Goal: Communication & Community: Answer question/provide support

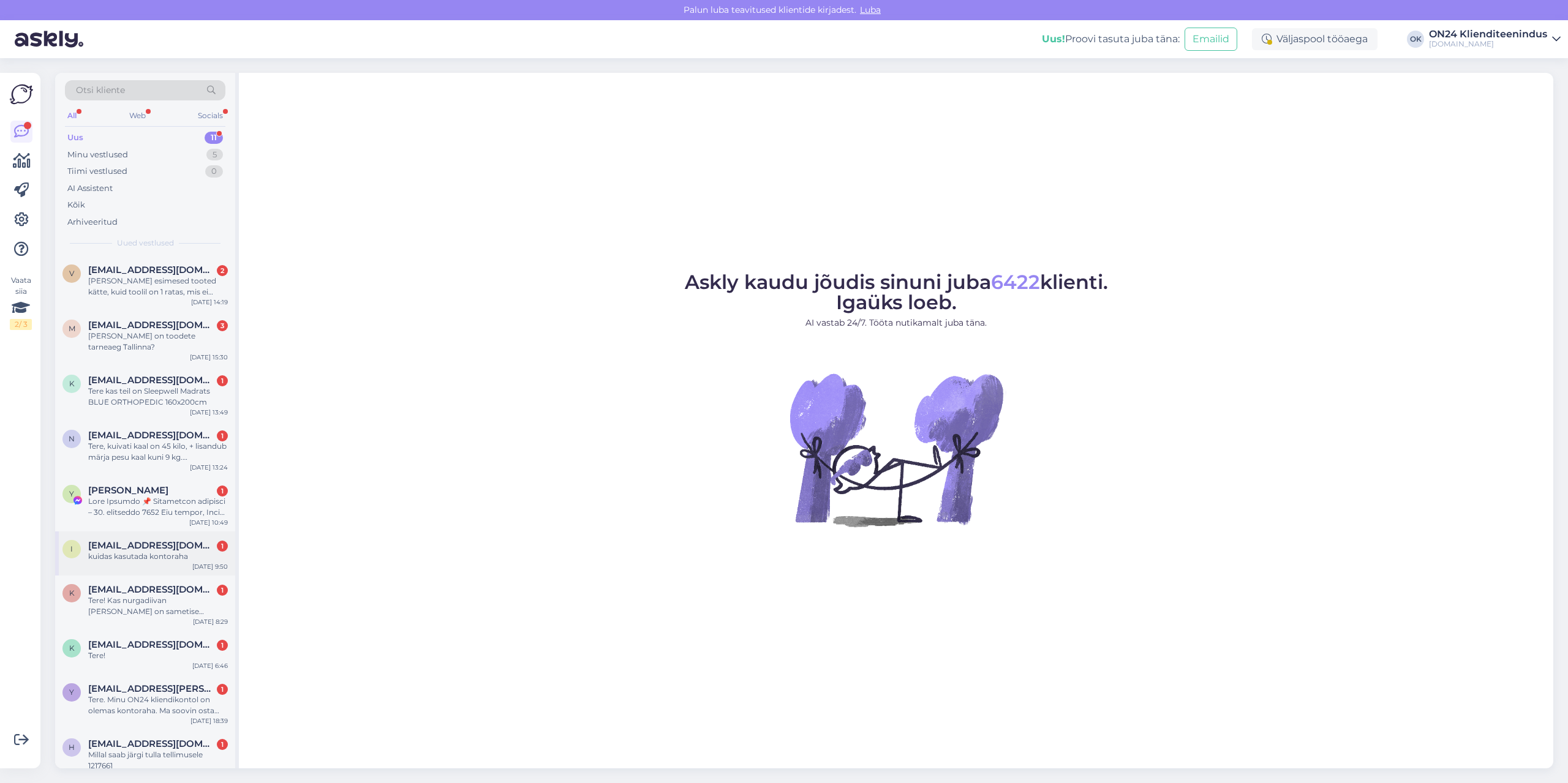
scroll to position [61, 0]
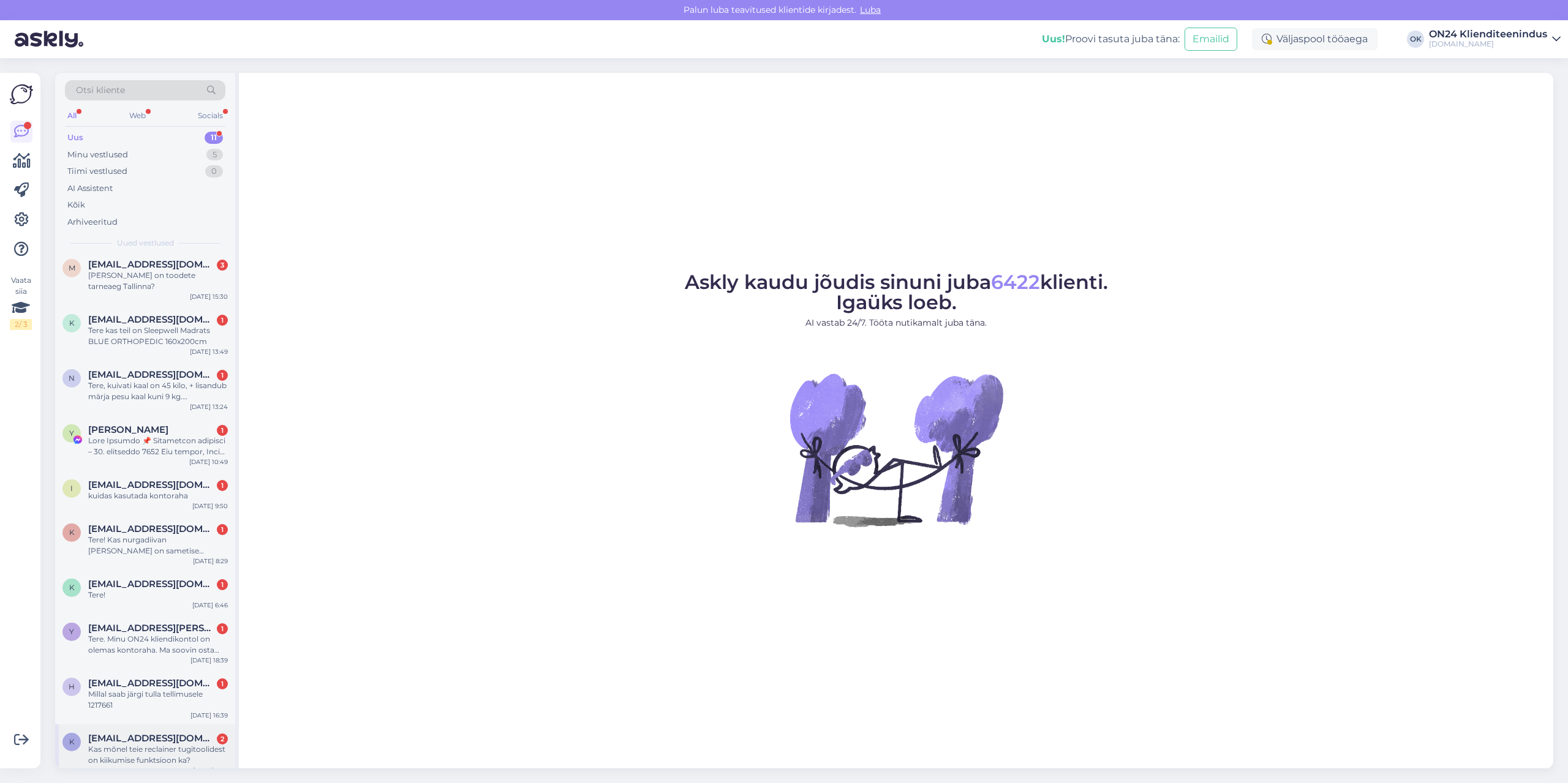
click at [115, 748] on div "Kas mõnel teie reclainer tugitoolidest on kiikumise funktsioon ka?" at bounding box center [158, 755] width 140 height 22
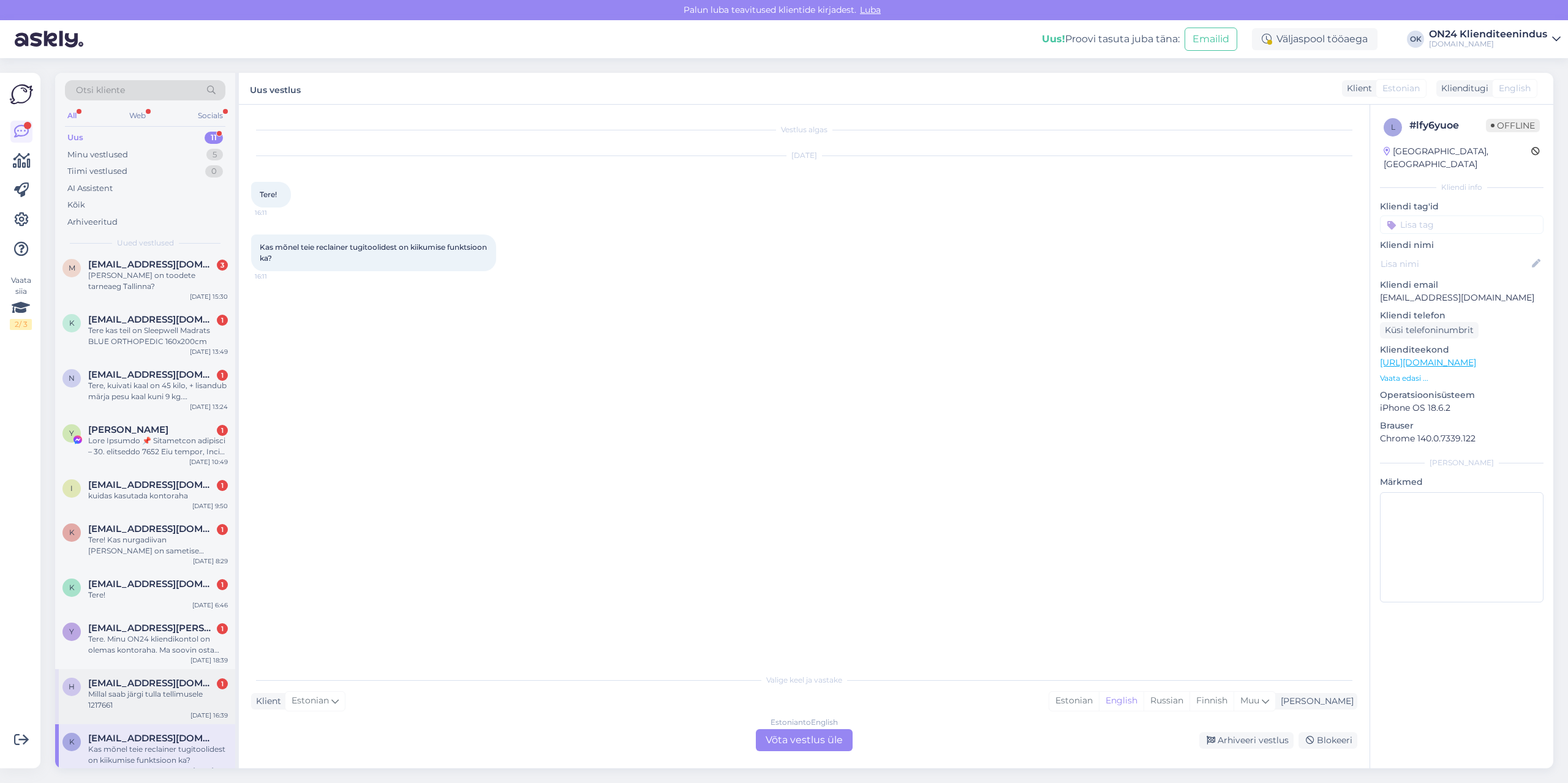
click at [112, 689] on div "Millal saab järgi tulla tellimusele 1217661" at bounding box center [158, 699] width 140 height 22
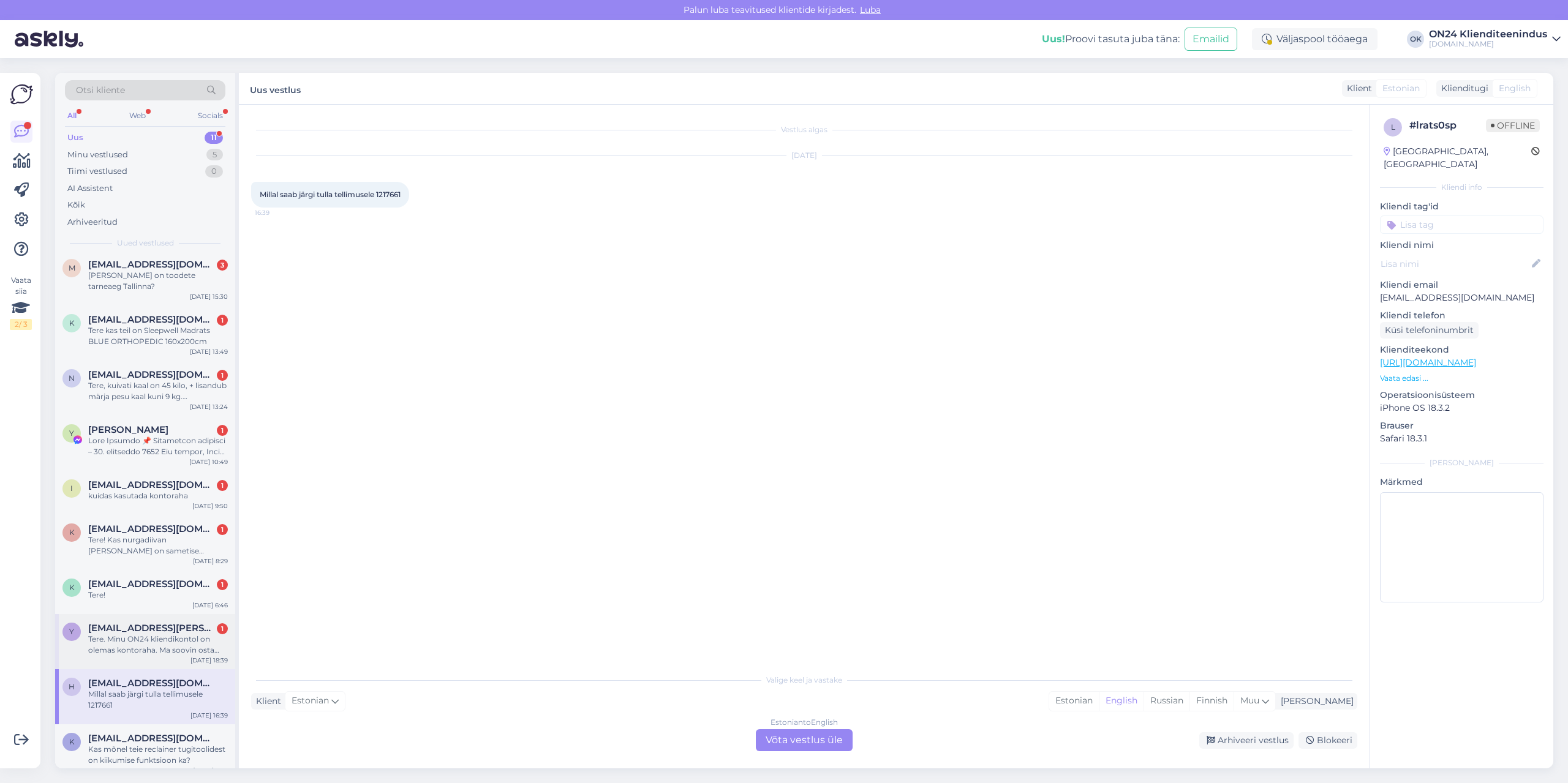
click at [120, 623] on span "[EMAIL_ADDRESS][PERSON_NAME][DOMAIN_NAME]" at bounding box center [151, 628] width 128 height 11
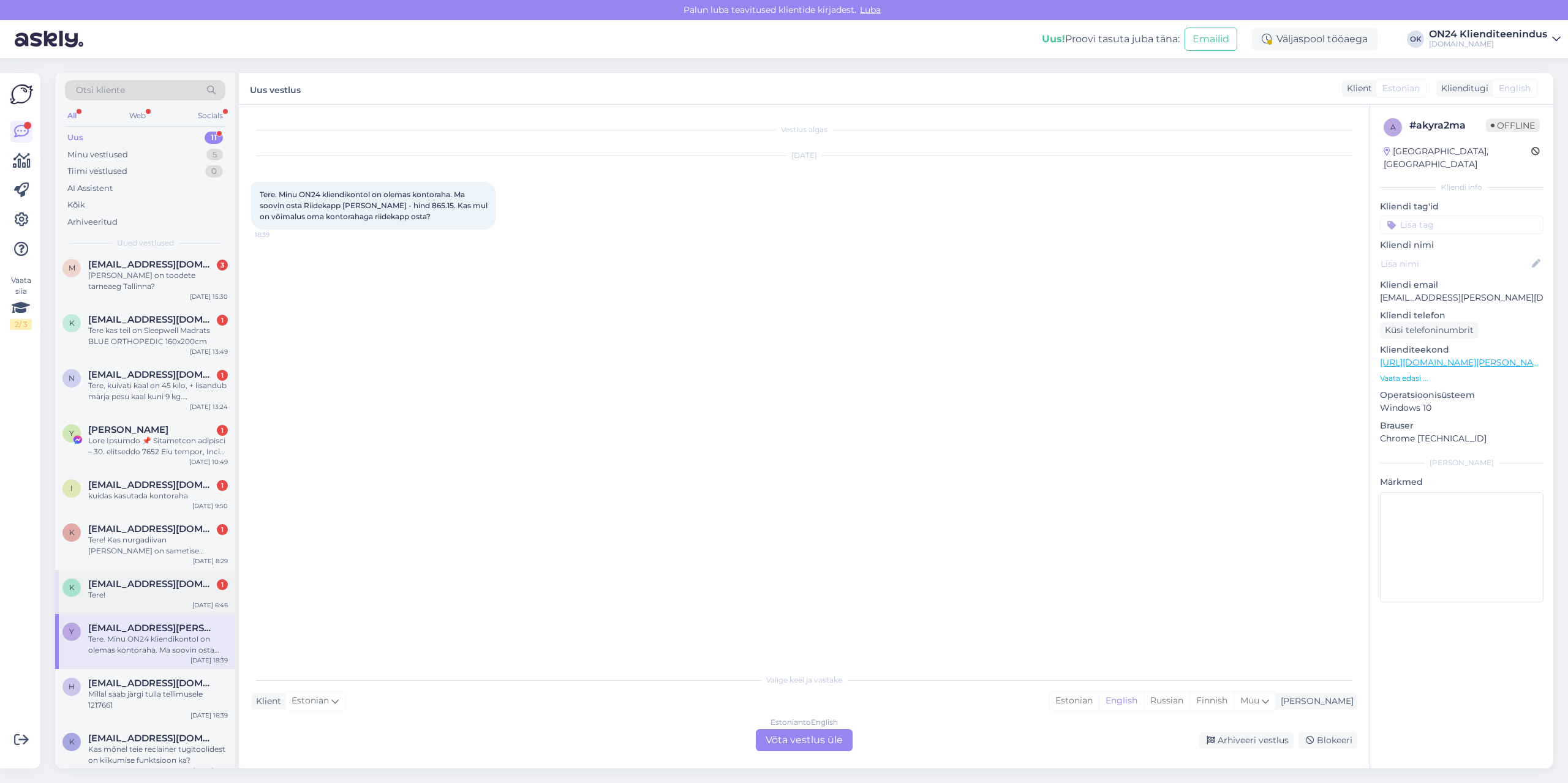
click at [120, 590] on div "Tere!" at bounding box center [158, 595] width 140 height 11
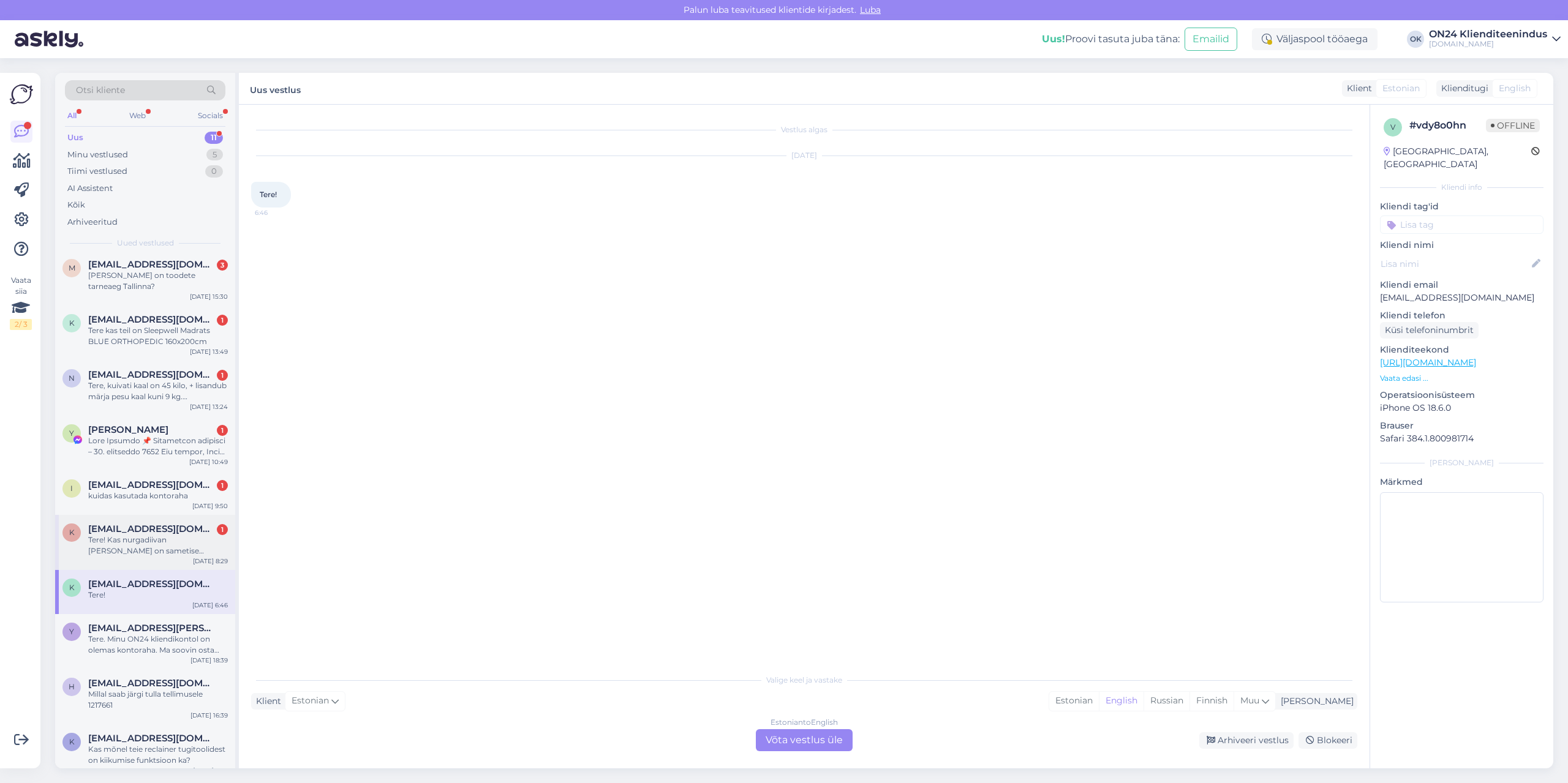
click at [124, 534] on div "Tere! Kas nurgadiivan [PERSON_NAME] on sametise kangaga?" at bounding box center [158, 545] width 140 height 22
click at [130, 491] on div "kuidas kasutada kontoraha" at bounding box center [158, 496] width 140 height 11
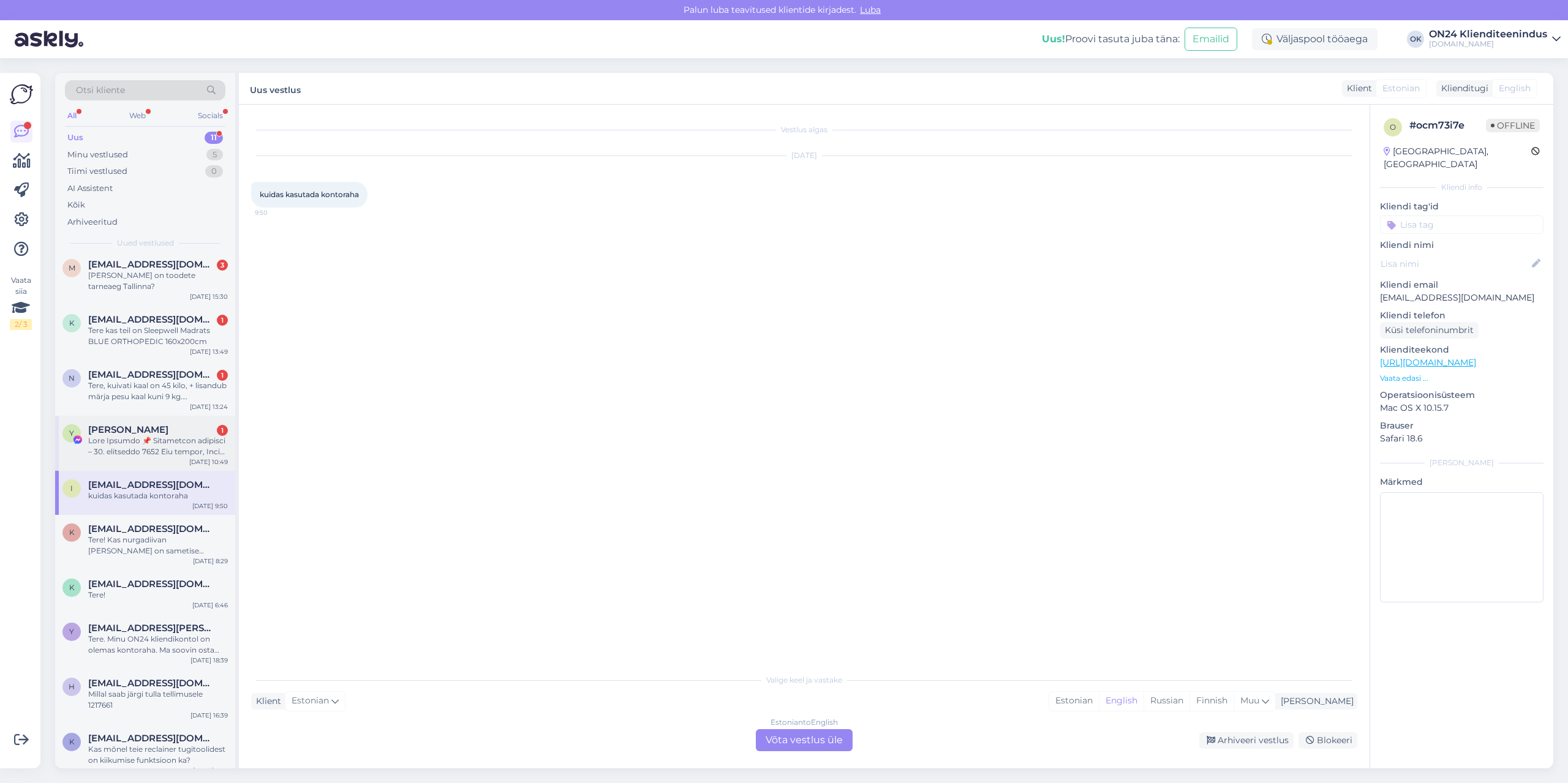
click at [129, 435] on div at bounding box center [158, 446] width 140 height 22
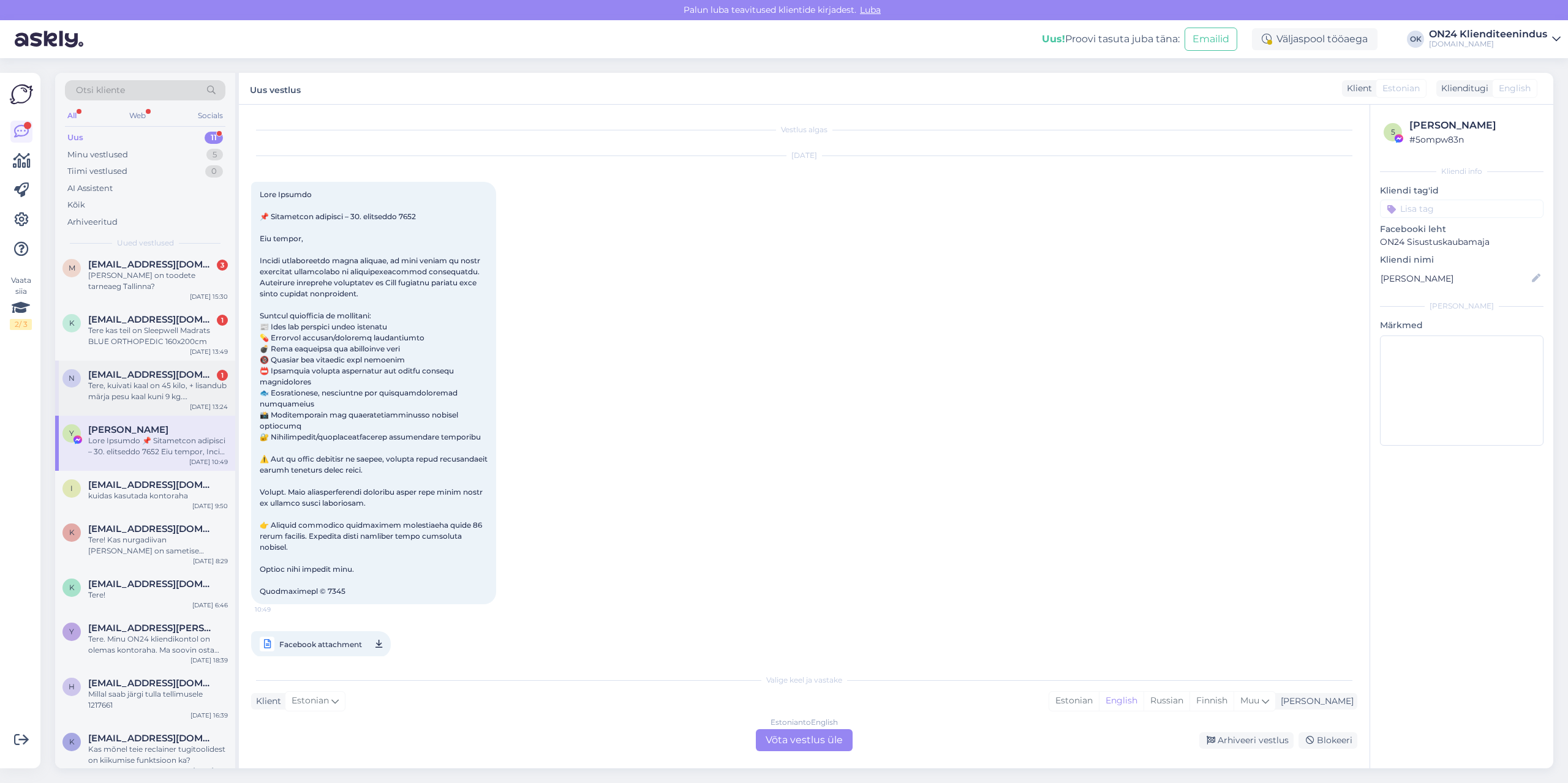
click at [127, 380] on div "Tere, kuivati kaal on 45 kilo, + lisandub märja pesu kaal kuni 9 kg. [PERSON_NA…" at bounding box center [158, 391] width 140 height 22
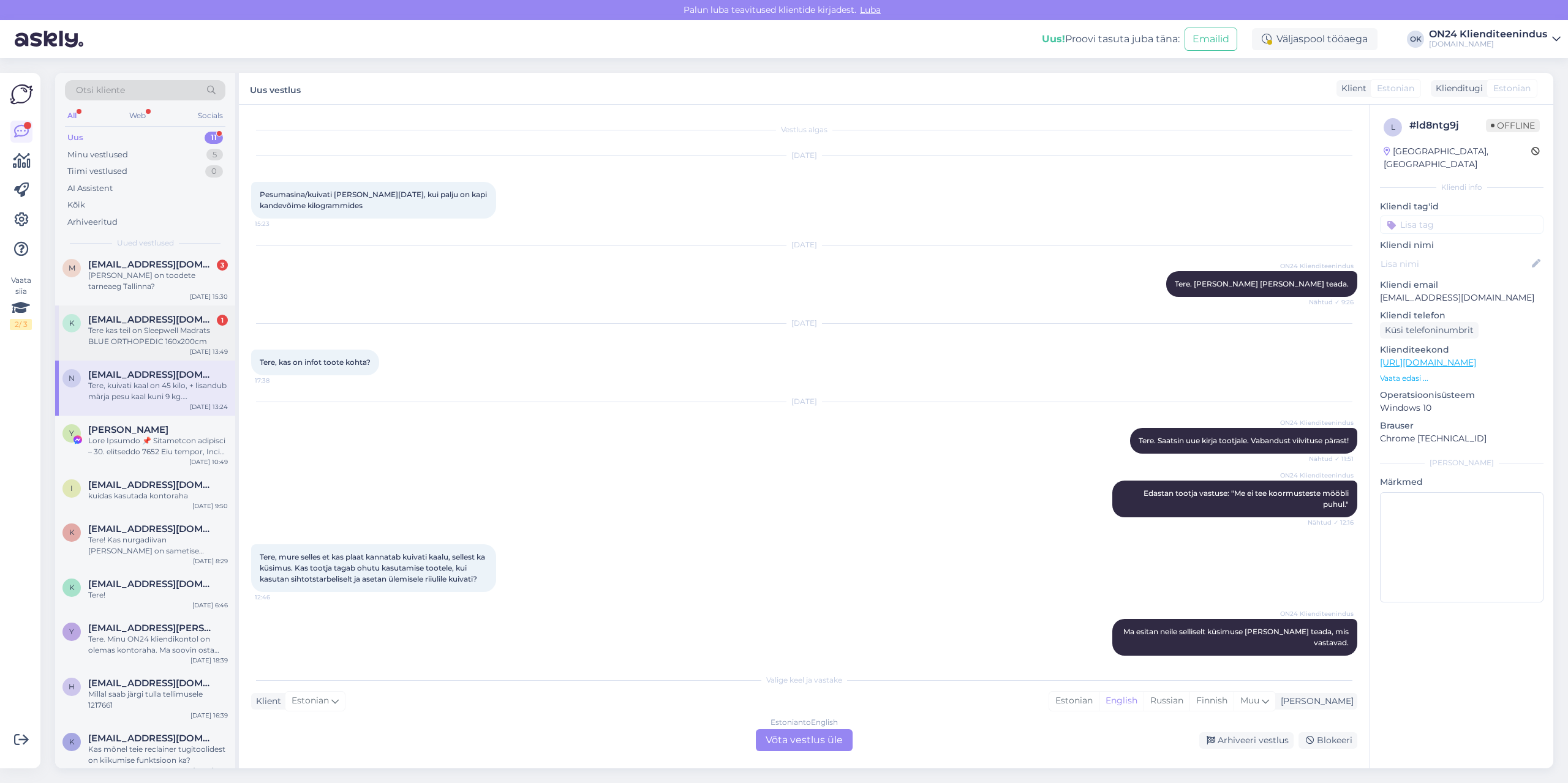
scroll to position [166, 0]
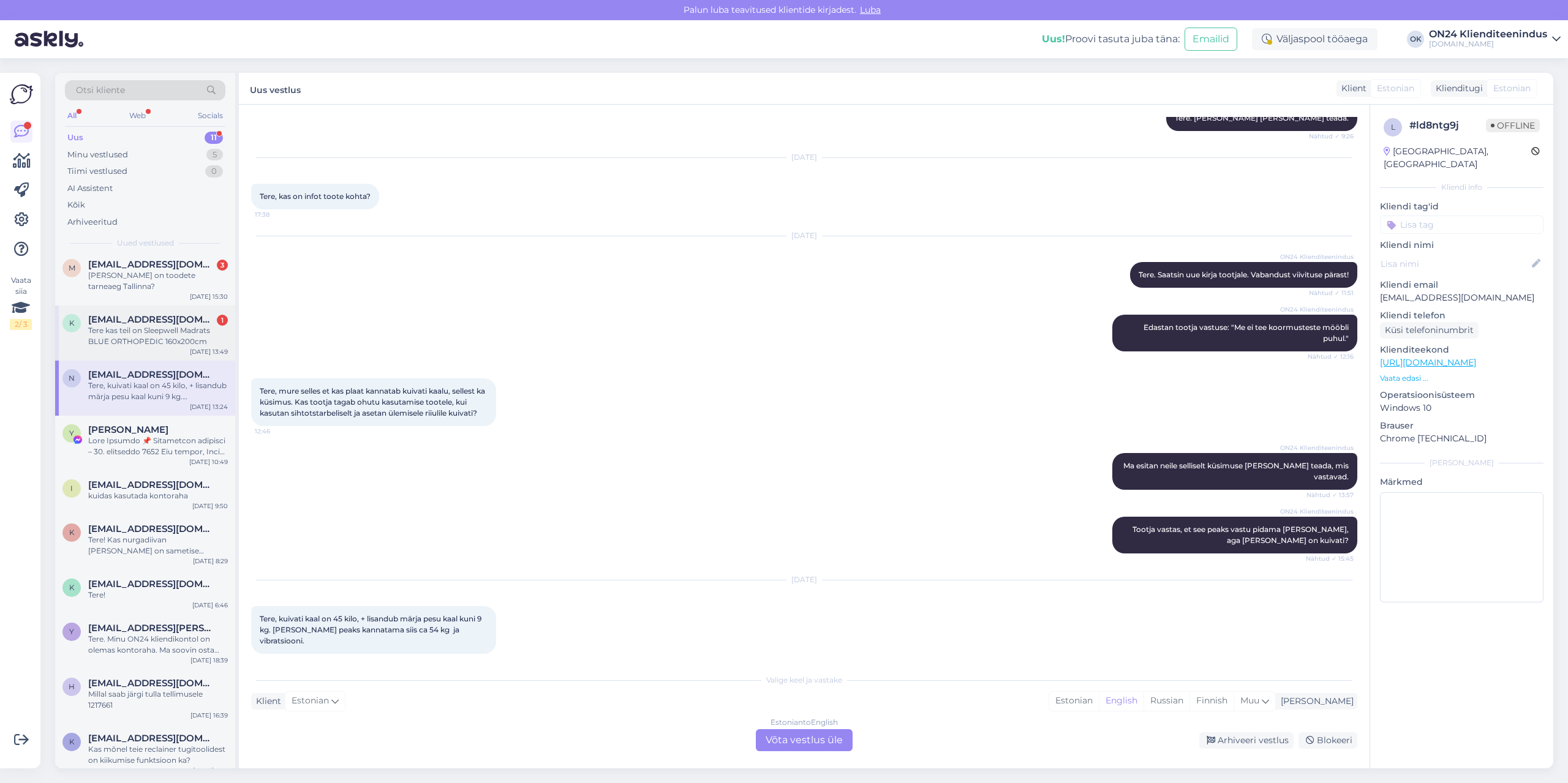
click at [131, 327] on div "Tere kas teil on Sleepwell Madrats BLUE ORTHOPEDIC 160x200cm" at bounding box center [158, 336] width 140 height 22
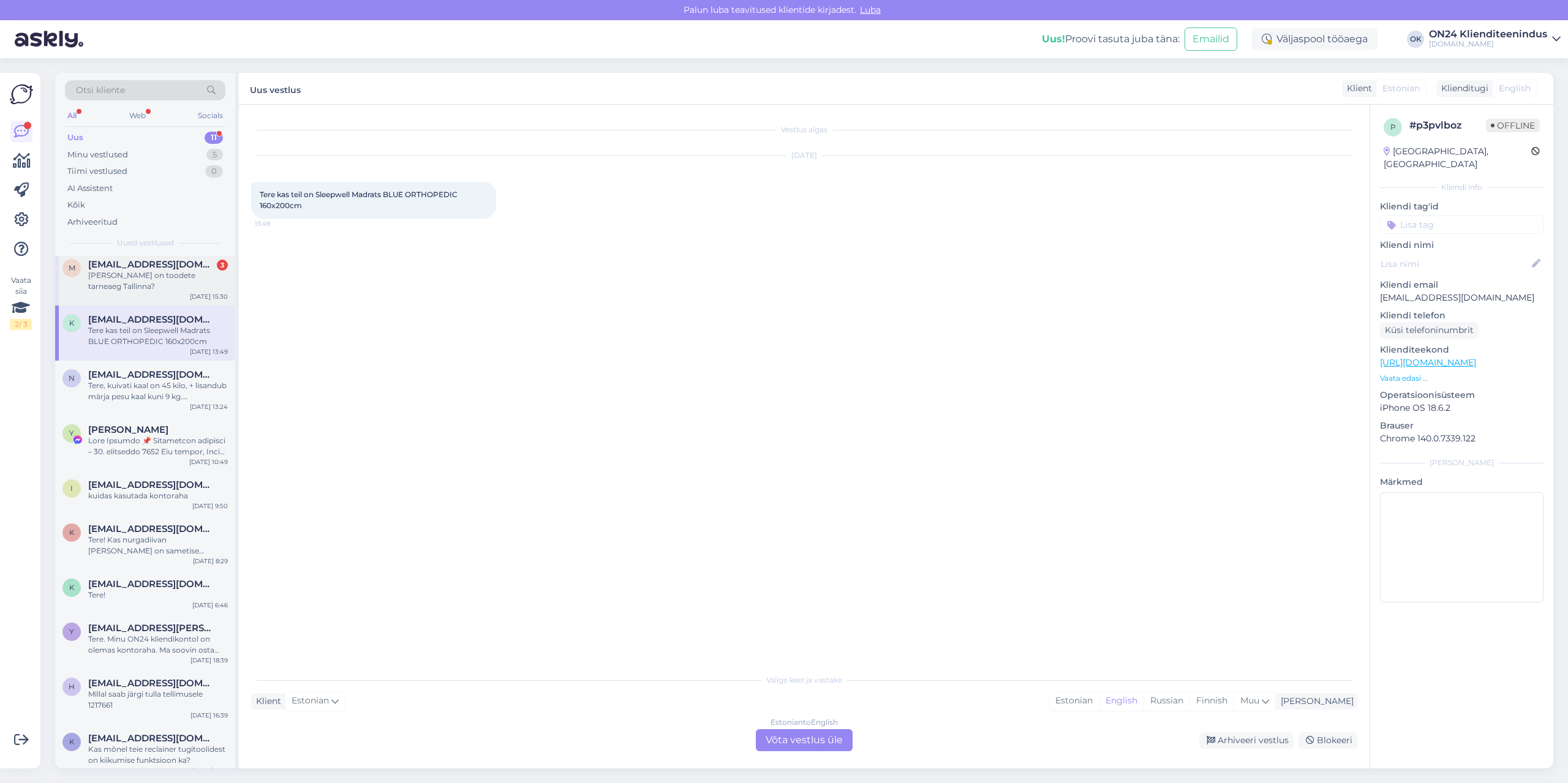
click at [132, 269] on span "[EMAIL_ADDRESS][DOMAIN_NAME]" at bounding box center [151, 264] width 128 height 11
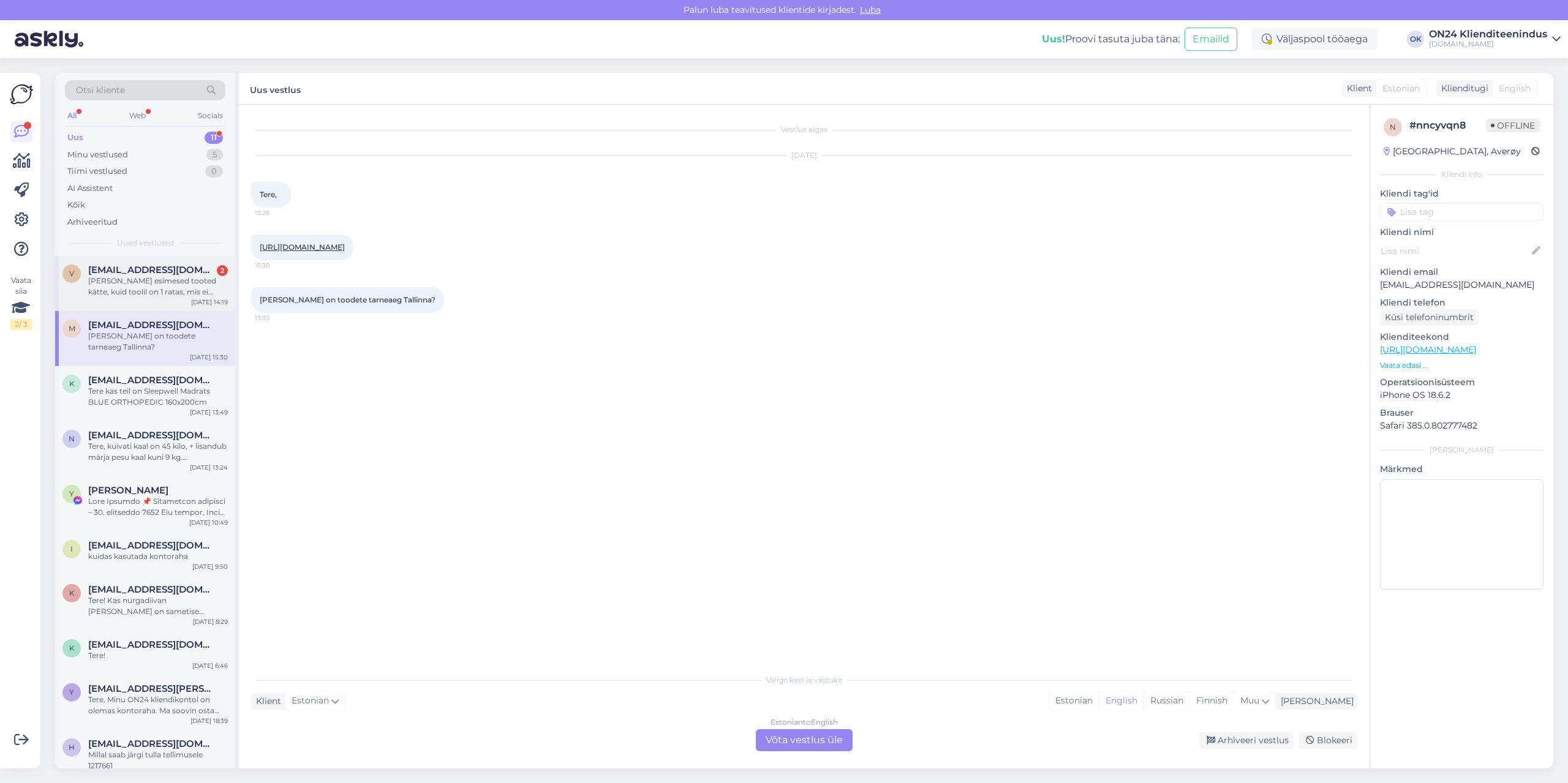
click at [112, 284] on div "[PERSON_NAME] esimesed tooted kätte, kuid toolil on 1 ratas, mis ei mahu talle …" at bounding box center [158, 287] width 140 height 22
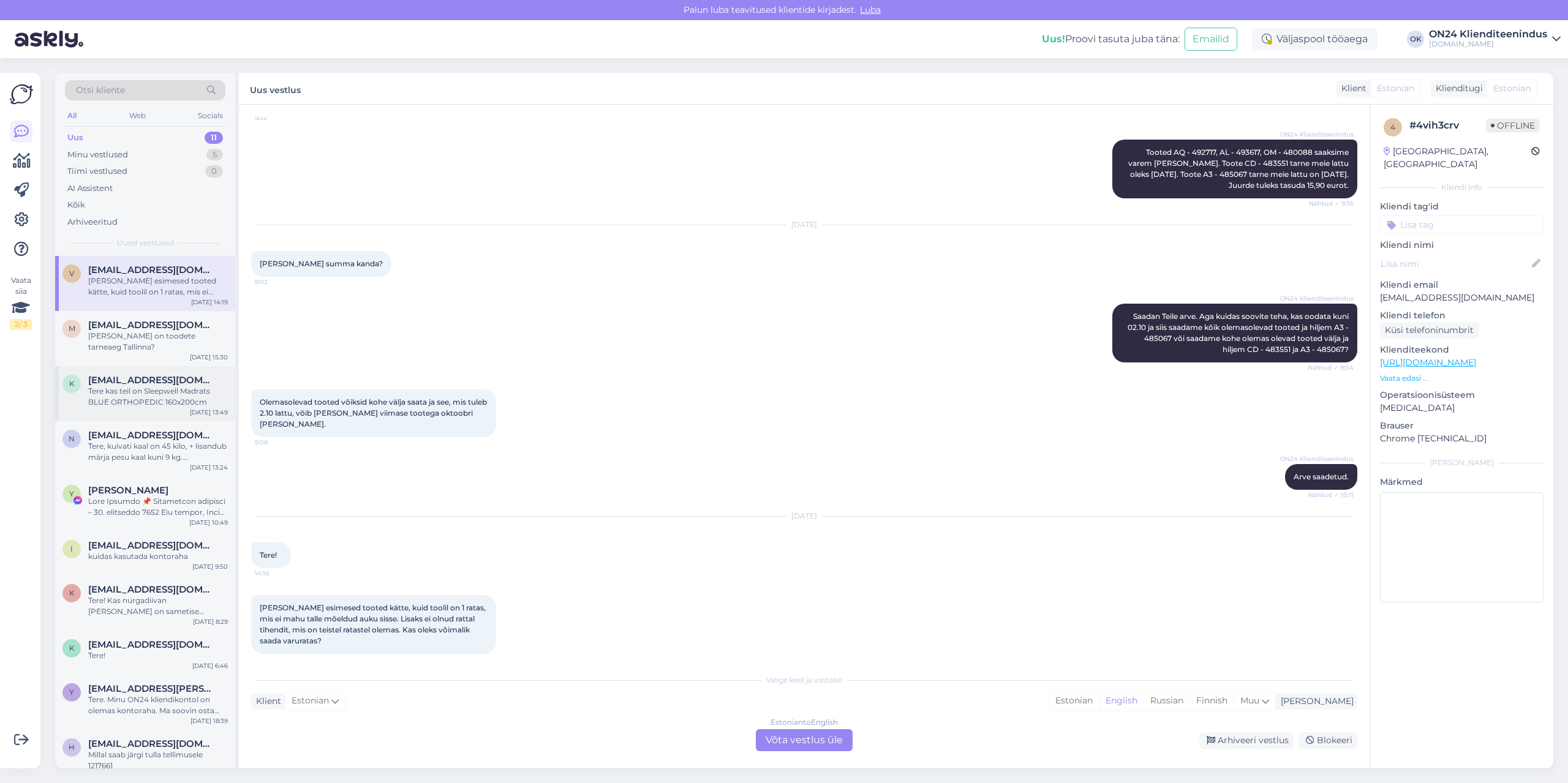
scroll to position [61, 0]
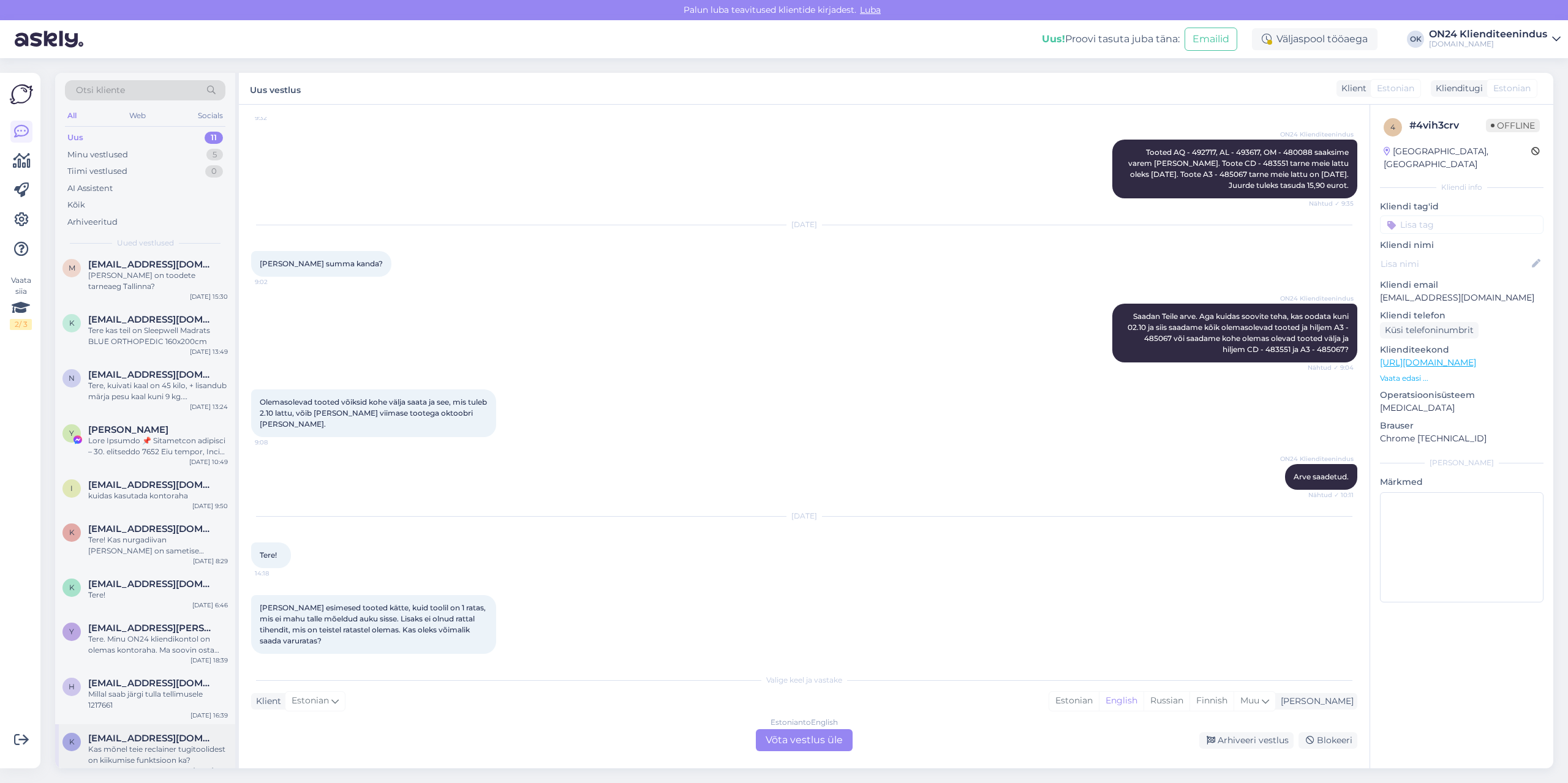
click at [122, 748] on div "Kas mõnel teie reclainer tugitoolidest on kiikumise funktsioon ka?" at bounding box center [158, 755] width 140 height 22
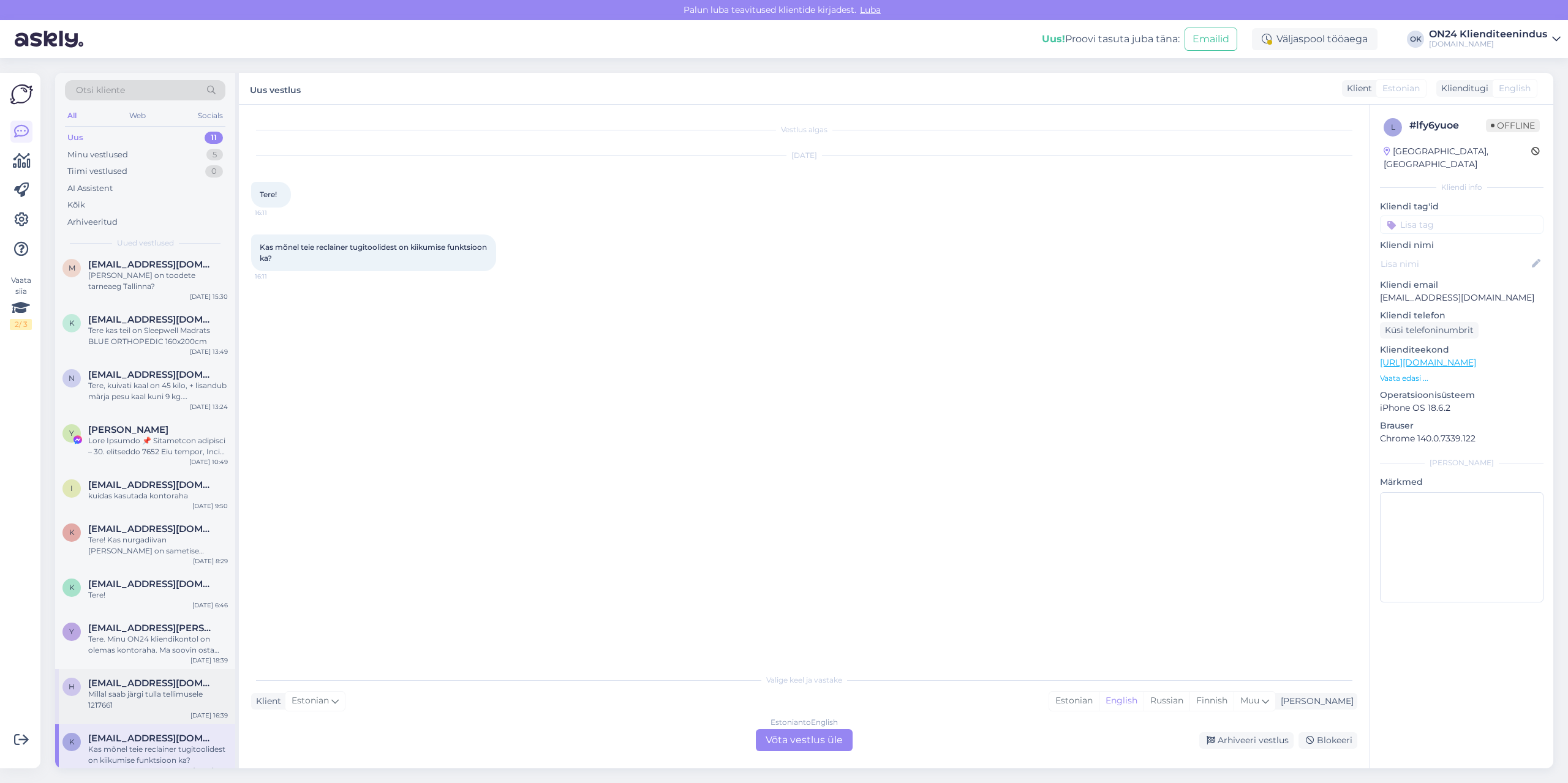
click at [107, 689] on div "Millal saab järgi tulla tellimusele 1217661" at bounding box center [158, 699] width 140 height 22
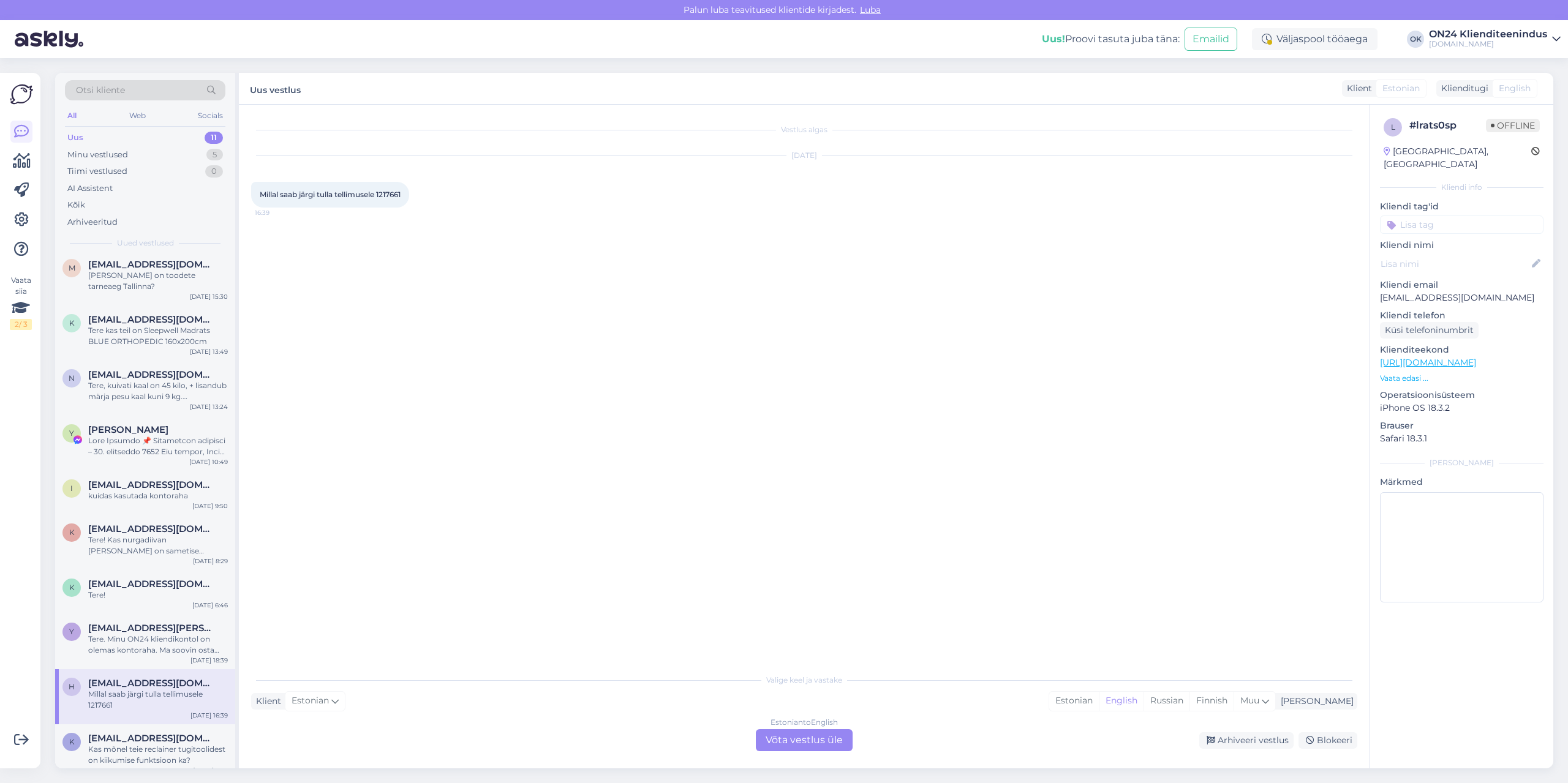
click at [396, 194] on span "Millal saab järgi tulla tellimusele 1217661" at bounding box center [330, 194] width 141 height 9
copy div "1217661 16:39"
click at [1099, 699] on div "Estonian" at bounding box center [1074, 702] width 50 height 19
click at [824, 737] on div "Estonian to Estonian Võta vestlus üle" at bounding box center [804, 740] width 97 height 22
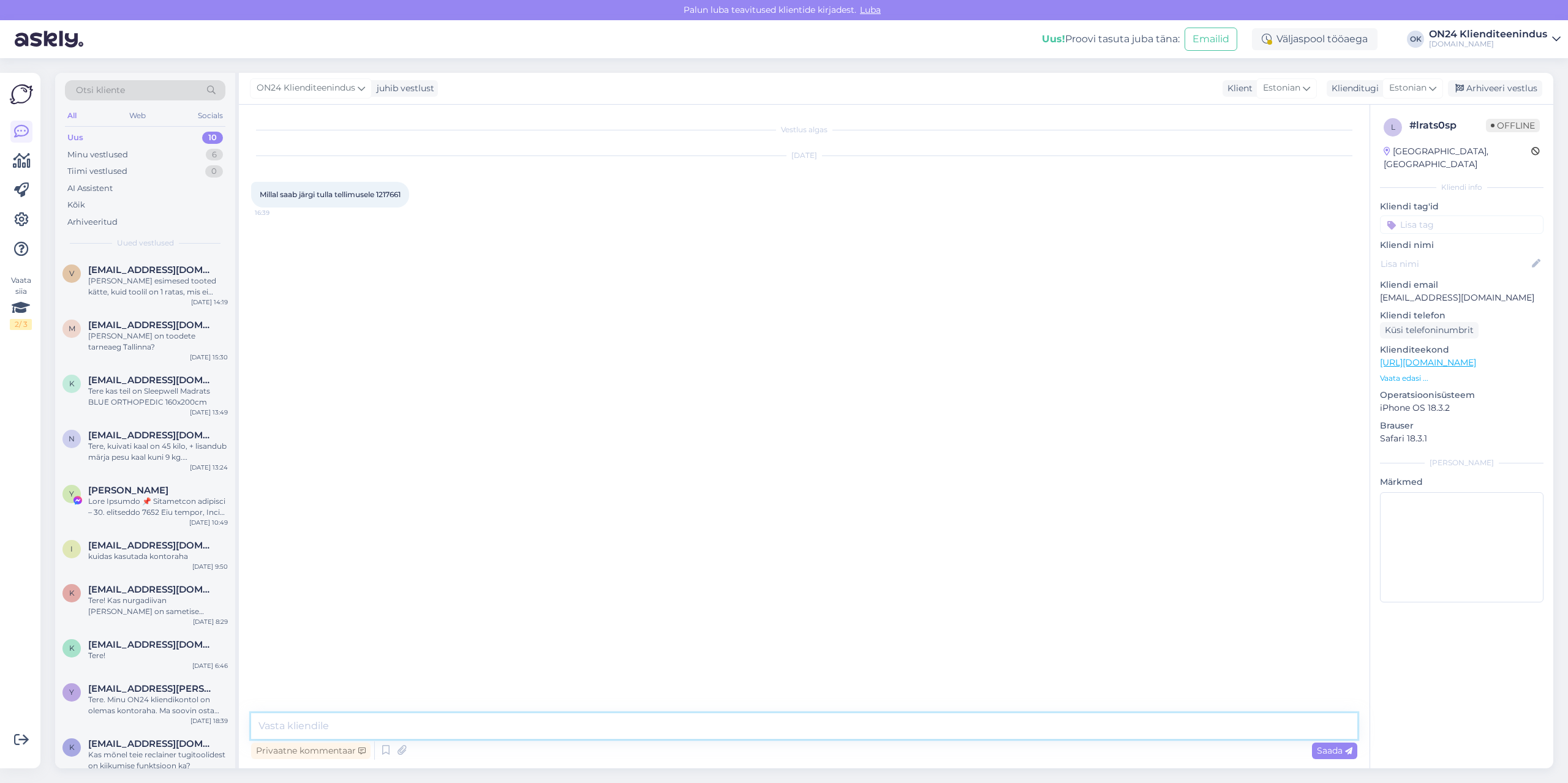
click at [793, 728] on textarea at bounding box center [804, 726] width 1106 height 26
type textarea "Tere. [PERSON_NAME] laos ootel."
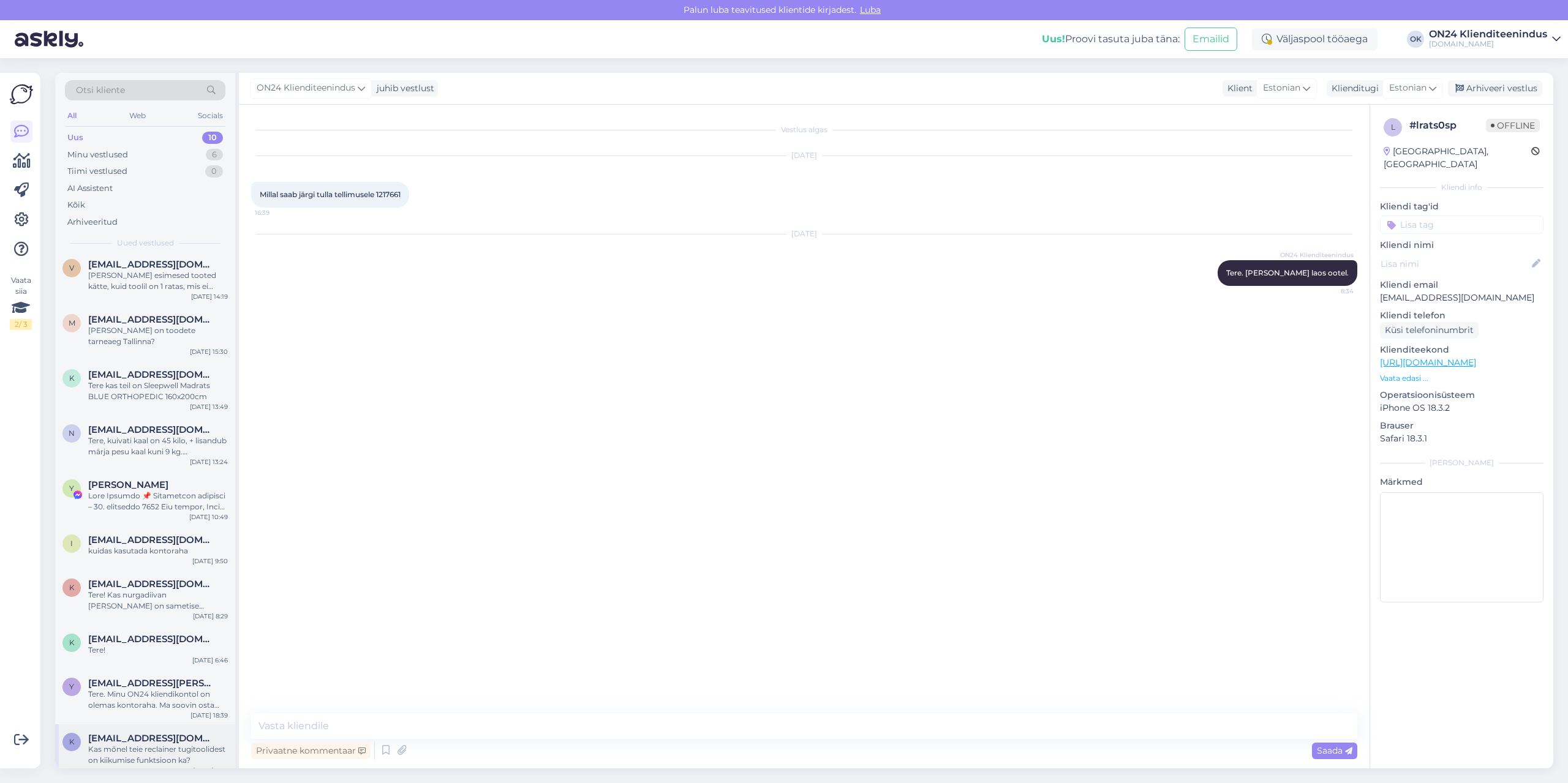
click at [112, 725] on div "K [EMAIL_ADDRESS][DOMAIN_NAME] Kas mõnel teie reclainer tugitoolidest on kiikum…" at bounding box center [146, 752] width 180 height 55
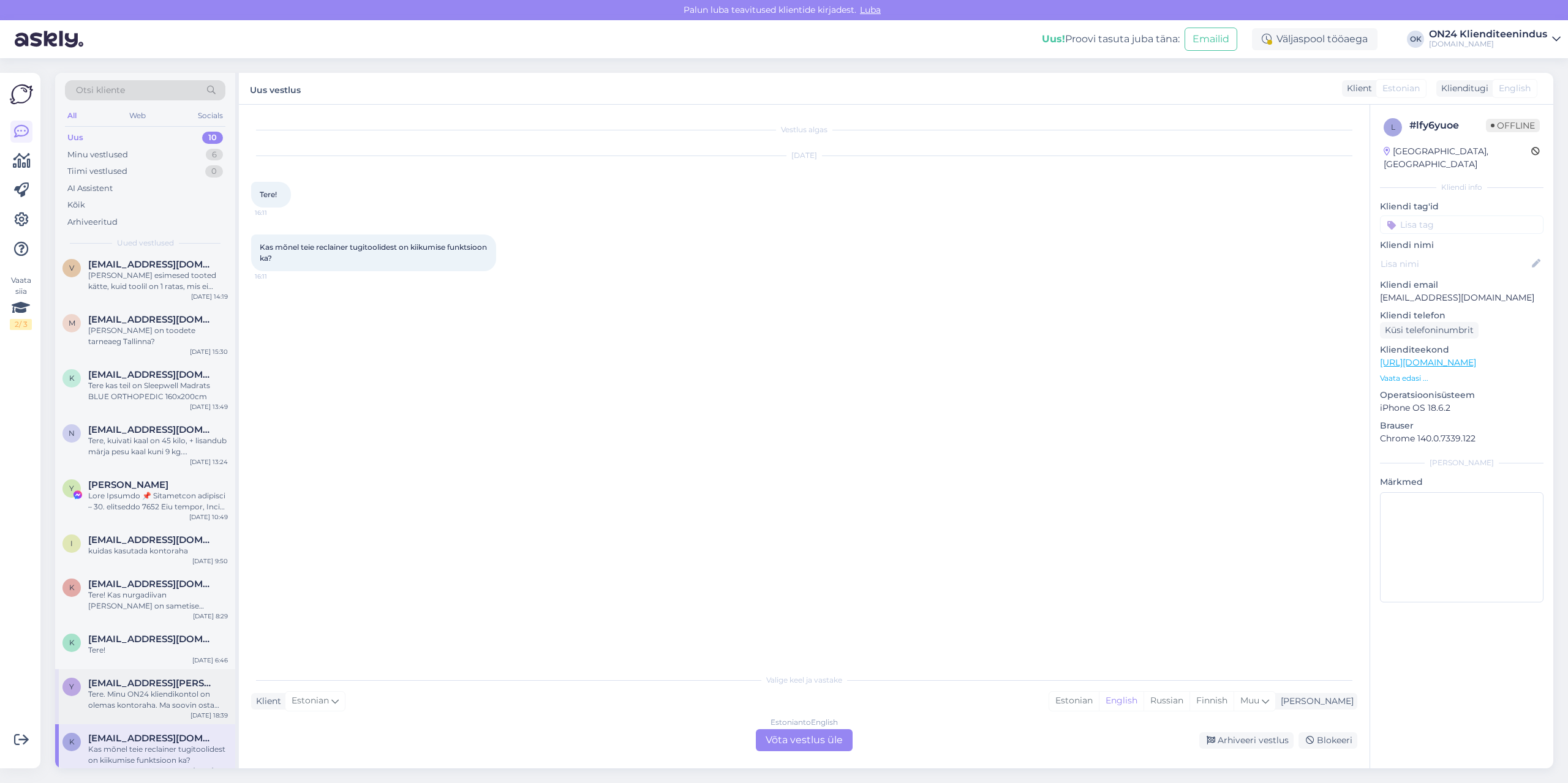
click at [111, 689] on div "Tere. Minu ON24 kliendikontol on olemas kontoraha. Ma soovin osta Riidekapp [PE…" at bounding box center [158, 699] width 140 height 22
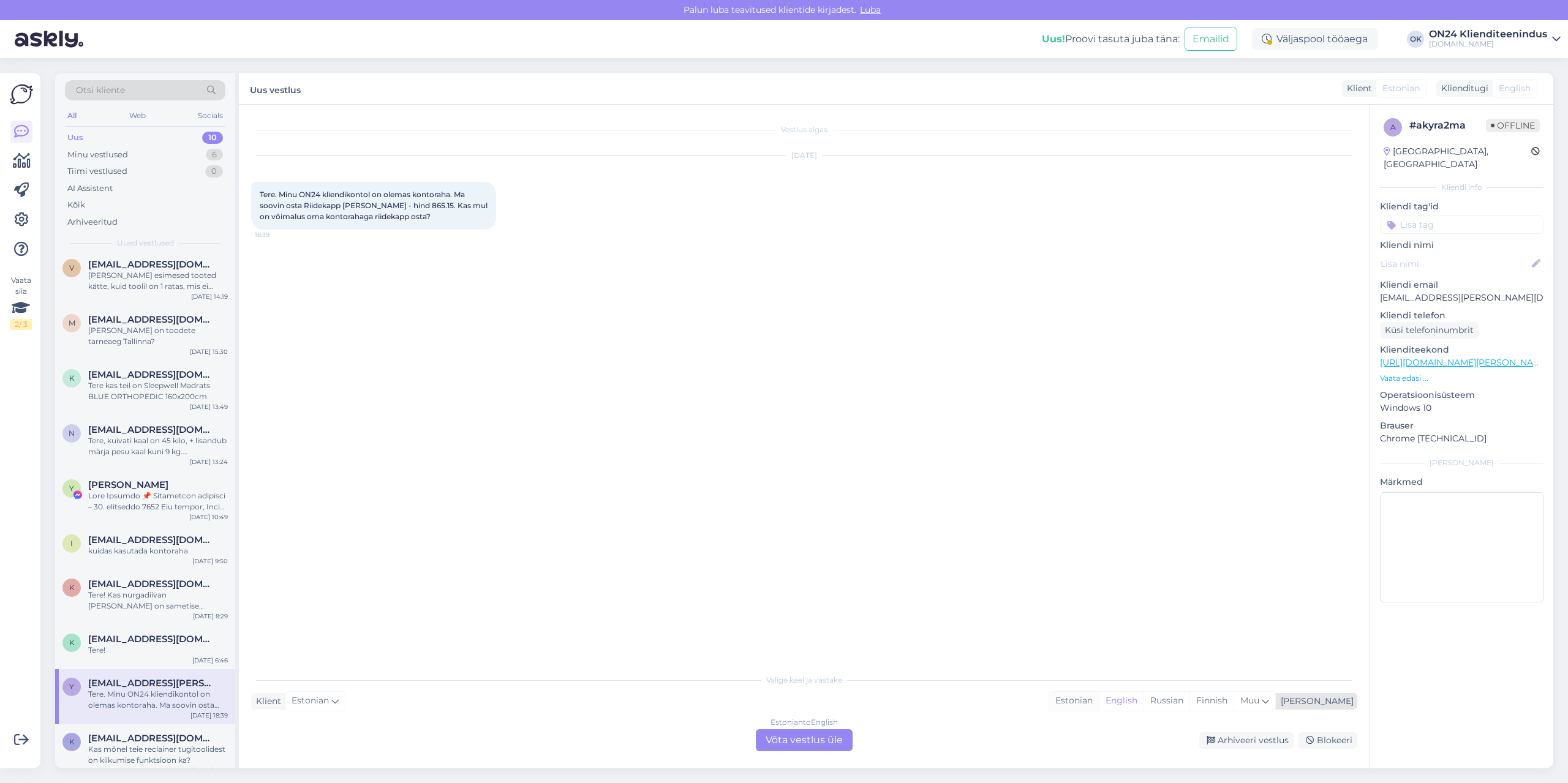
click at [1099, 705] on div "Estonian" at bounding box center [1074, 702] width 50 height 19
click at [842, 749] on div "Estonian to Estonian Võta vestlus üle" at bounding box center [804, 740] width 97 height 22
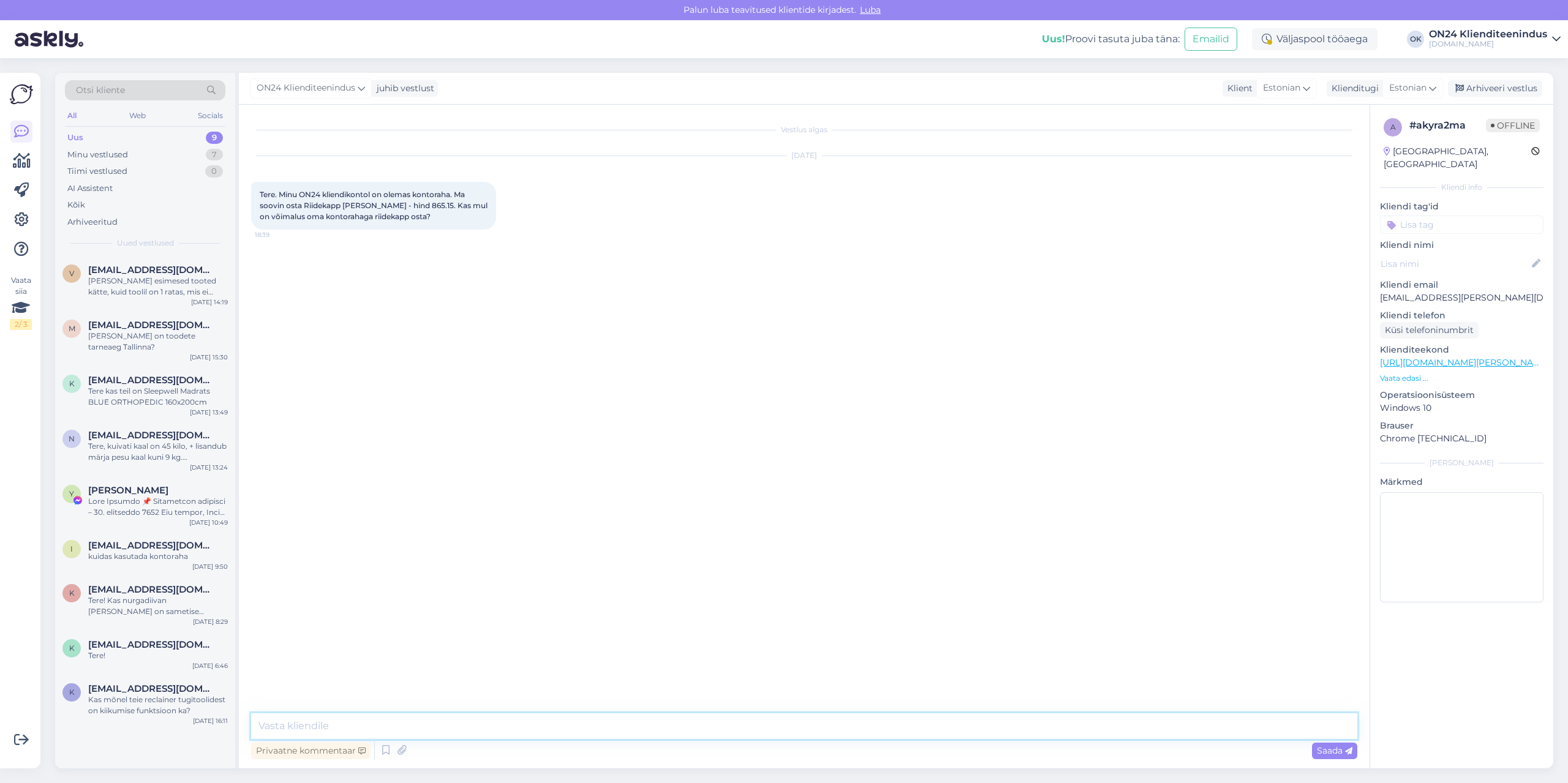
click at [821, 728] on textarea at bounding box center [804, 726] width 1106 height 26
type textarea "Tere. ON24 raha ei ole võimalik kasutada täies ulatuses. See on % põhiselt [PER…"
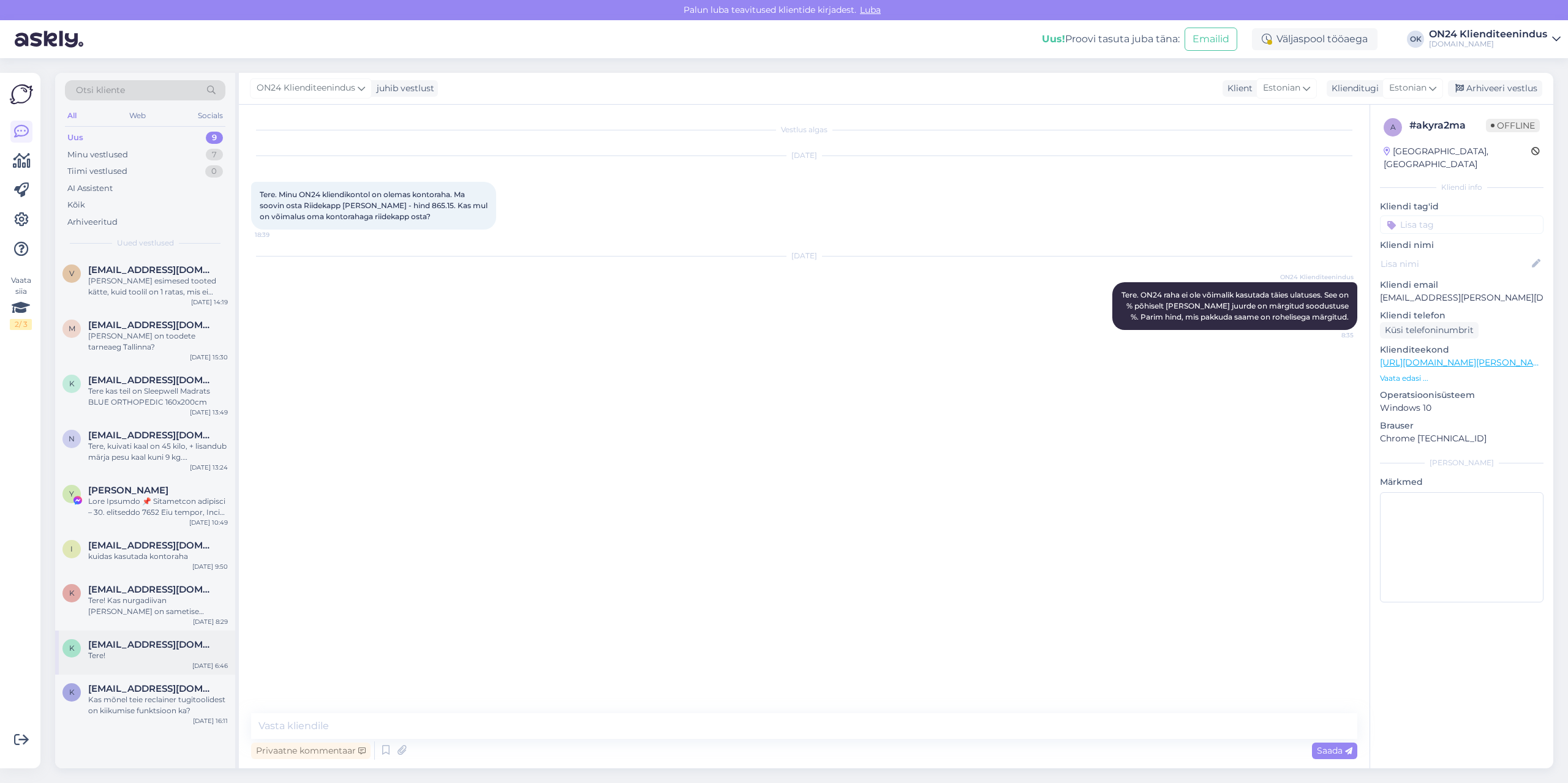
click at [123, 639] on span "[EMAIL_ADDRESS][DOMAIN_NAME]" at bounding box center [151, 644] width 128 height 11
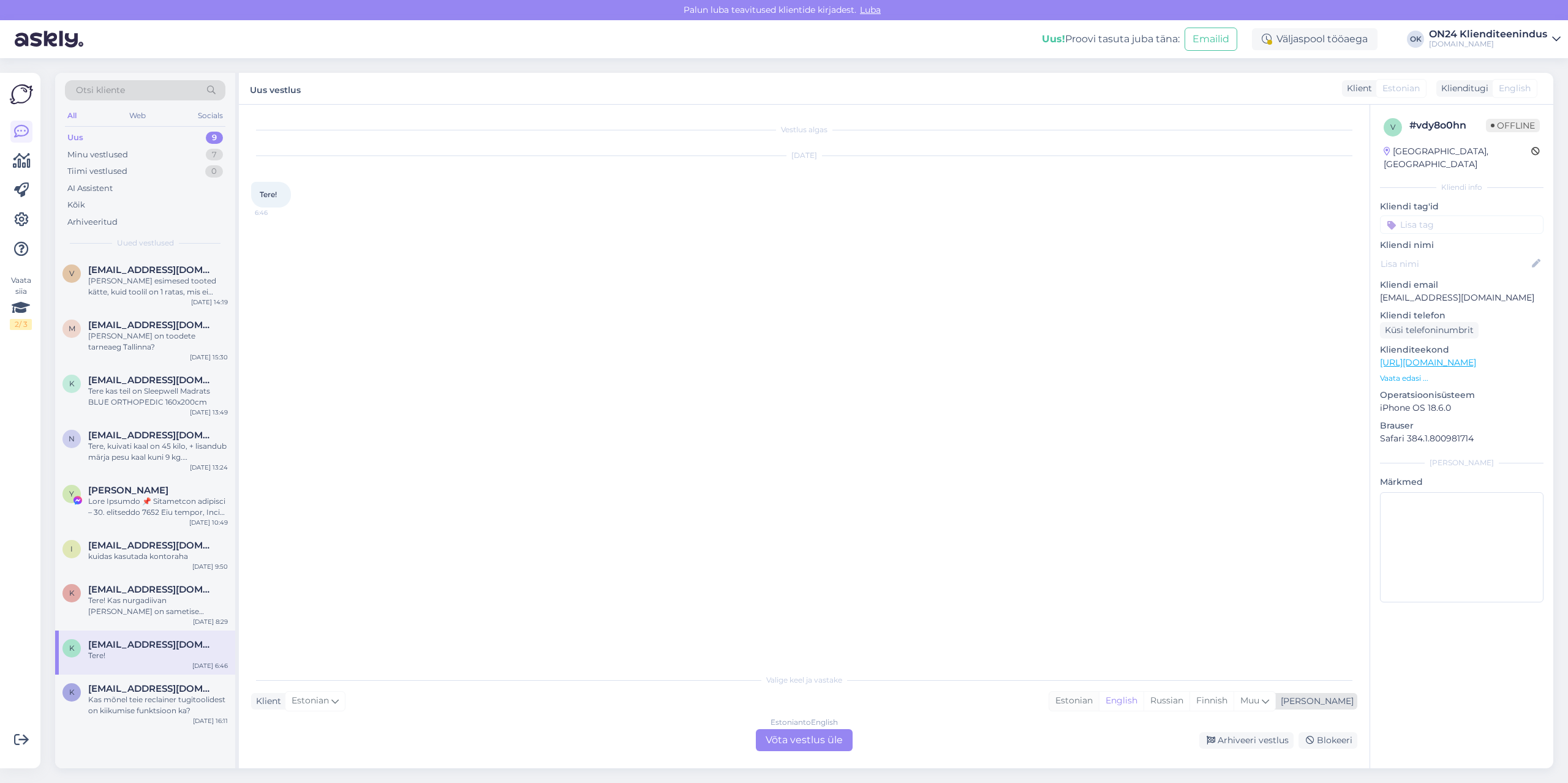
click at [1099, 696] on div "Estonian" at bounding box center [1074, 702] width 50 height 19
click at [830, 741] on div "Estonian to Estonian Võta vestlus üle" at bounding box center [804, 740] width 97 height 22
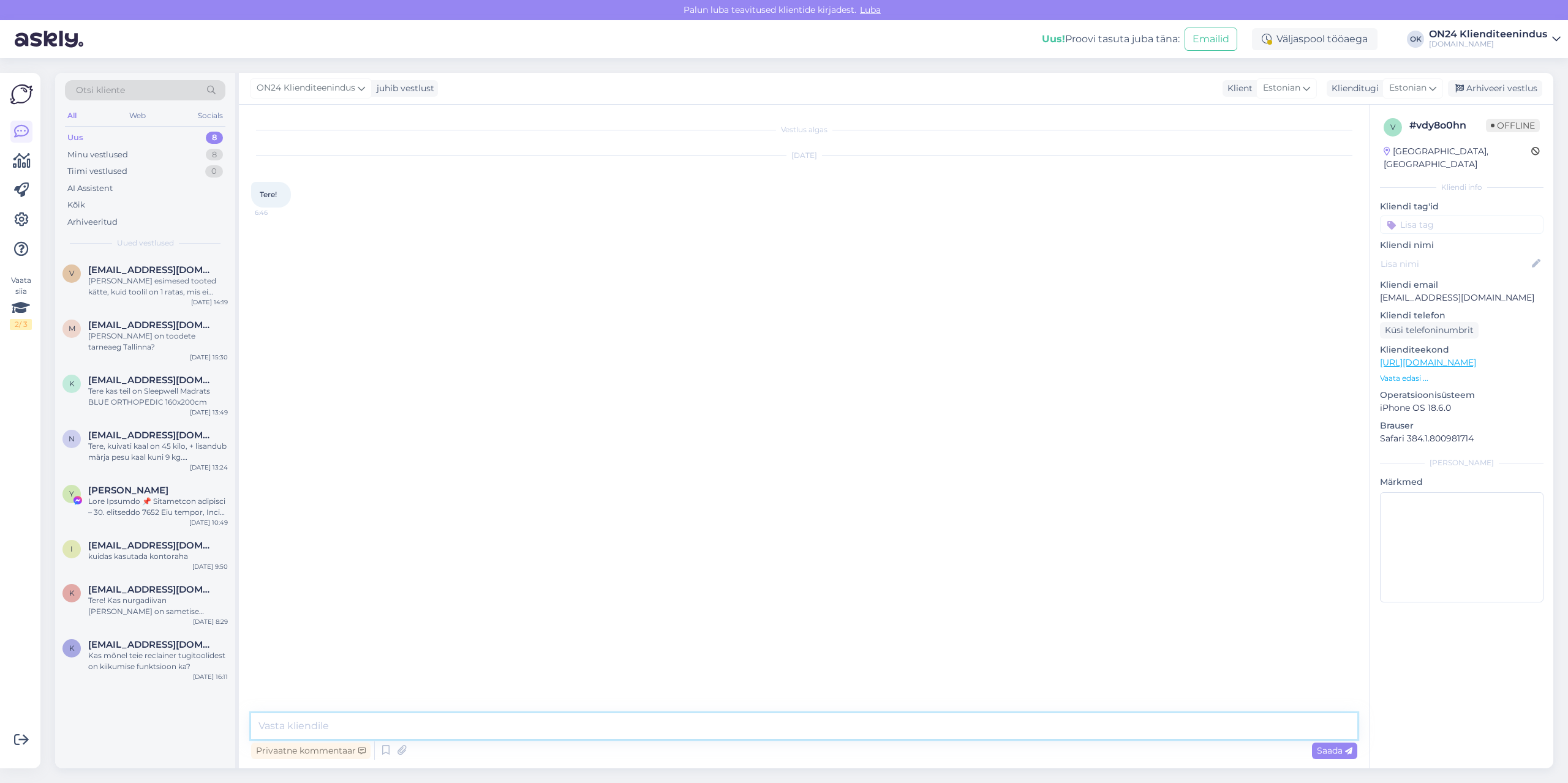
click at [804, 725] on textarea at bounding box center [804, 726] width 1106 height 26
type textarea "Tere. Kuidas saame abiks olla?"
click at [215, 584] on div "[EMAIL_ADDRESS][DOMAIN_NAME] Tere! Kas nurgadiivan [PERSON_NAME] on sametise ka…" at bounding box center [158, 601] width 140 height 33
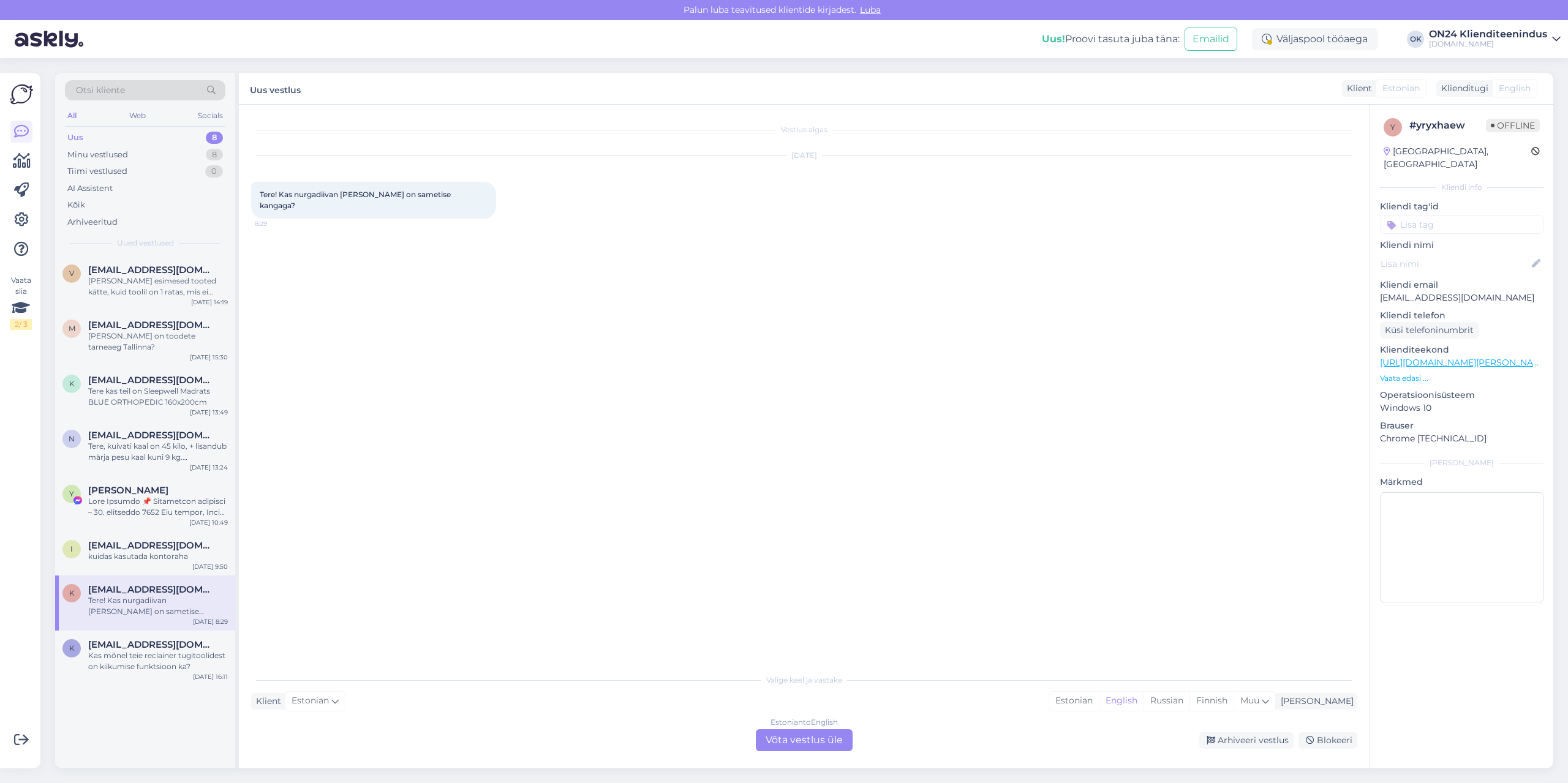
click at [415, 532] on div "Vestlus algas [DATE] Tere! Kas nurgadiivan [PERSON_NAME] on sametise kangaga? 8…" at bounding box center [810, 386] width 1118 height 540
click at [1409, 373] on p "Vaata edasi ..." at bounding box center [1461, 378] width 164 height 11
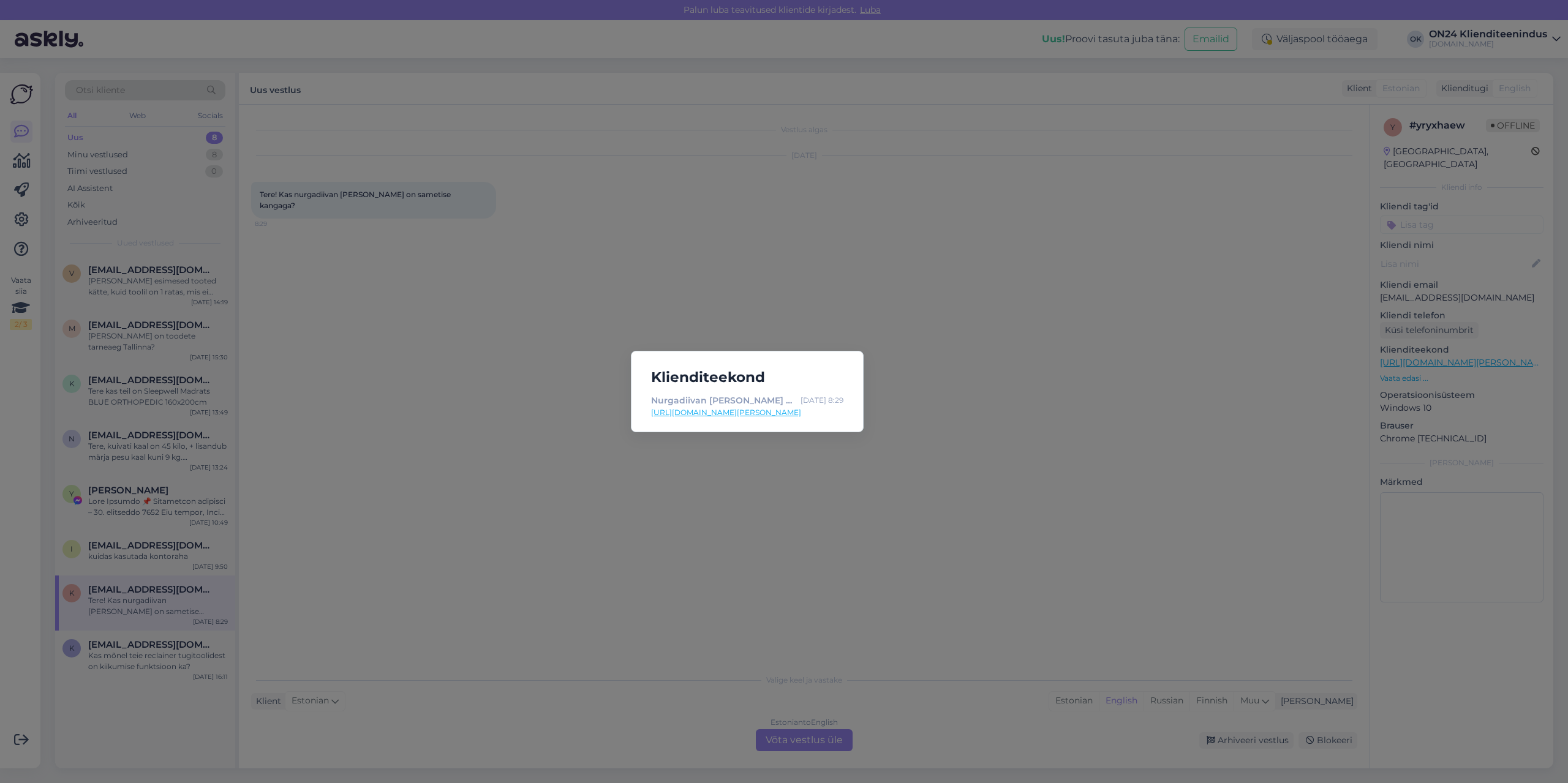
click at [729, 417] on link "[URL][DOMAIN_NAME][PERSON_NAME]" at bounding box center [747, 412] width 192 height 11
click at [527, 347] on div "Klienditeekond Nurgadiivan [PERSON_NAME] TP-41877 - [DOMAIN_NAME] Sisustuskauba…" at bounding box center [784, 391] width 1568 height 783
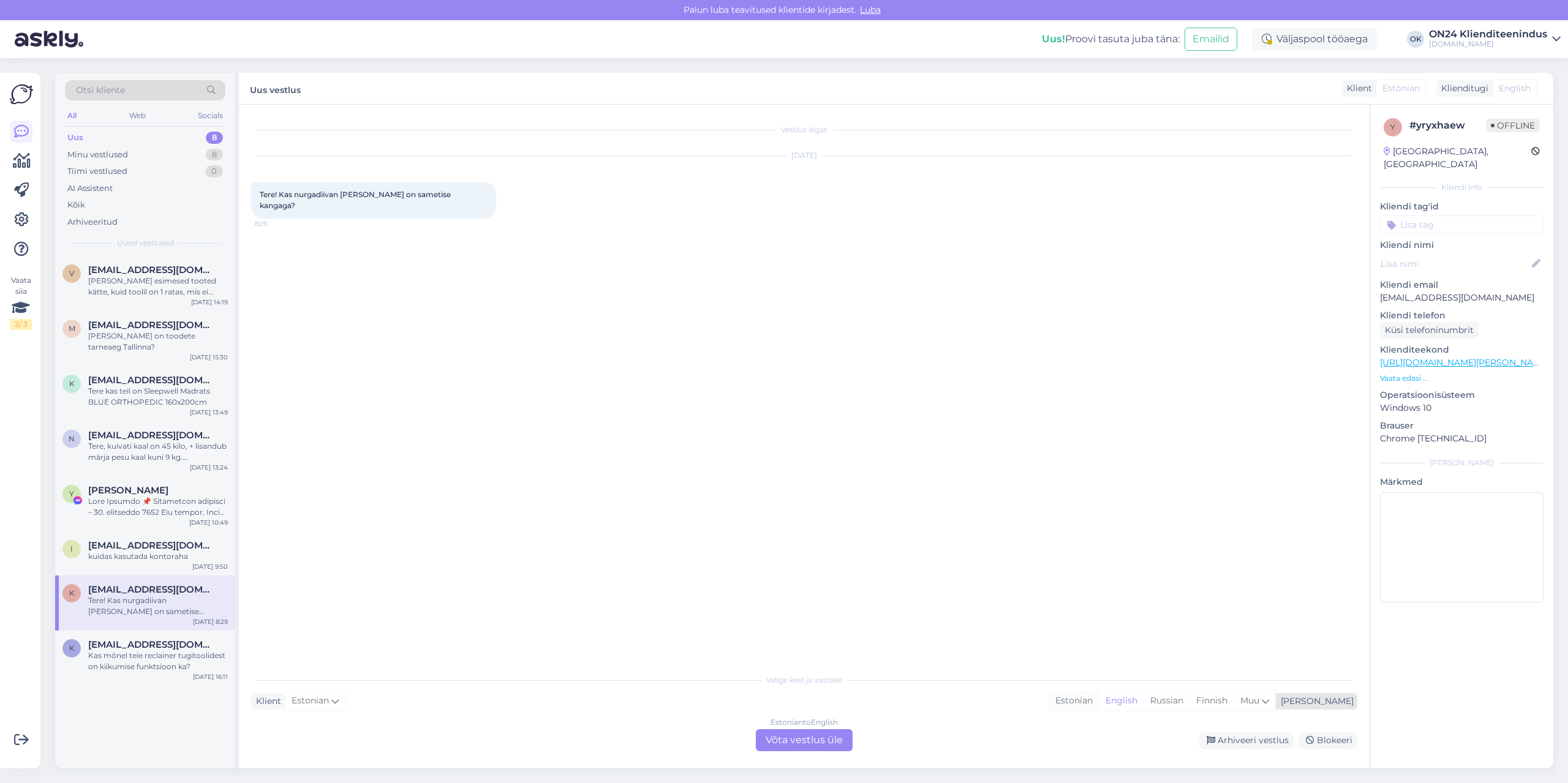
click at [1099, 697] on div "Estonian" at bounding box center [1074, 702] width 50 height 19
click at [823, 746] on div "Estonian to Estonian Võta vestlus üle" at bounding box center [804, 740] width 97 height 22
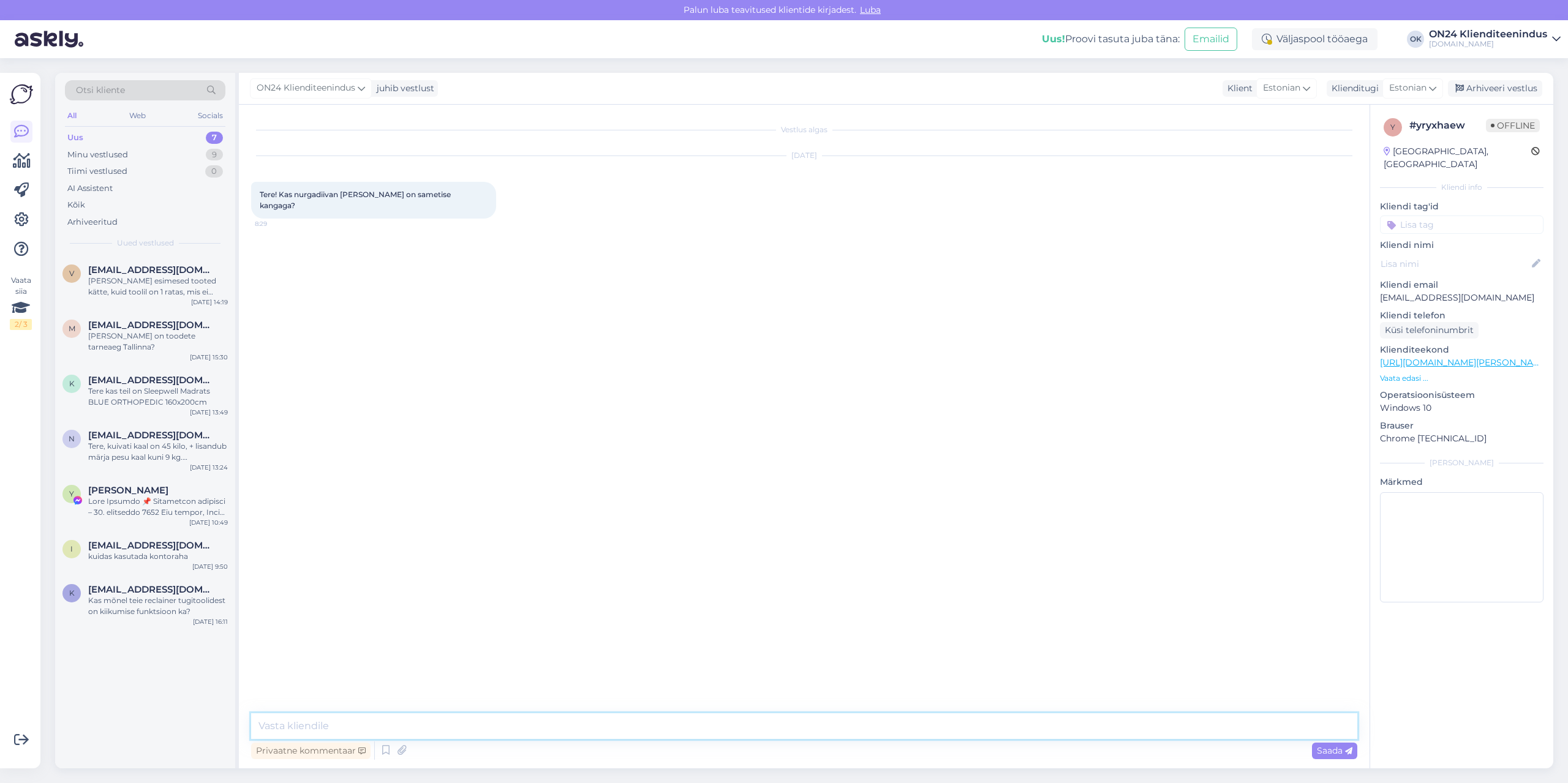
click at [734, 719] on textarea at bounding box center [804, 726] width 1106 height 26
type textarea "Tere. Toote viimistluse all on erinev kanga valik. Millist mõtlete?"
click at [153, 553] on div "i [EMAIL_ADDRESS][DOMAIN_NAME] kuidas kasutada kontoraha [DATE] 9:50" at bounding box center [146, 553] width 180 height 44
